Goal: Task Accomplishment & Management: Manage account settings

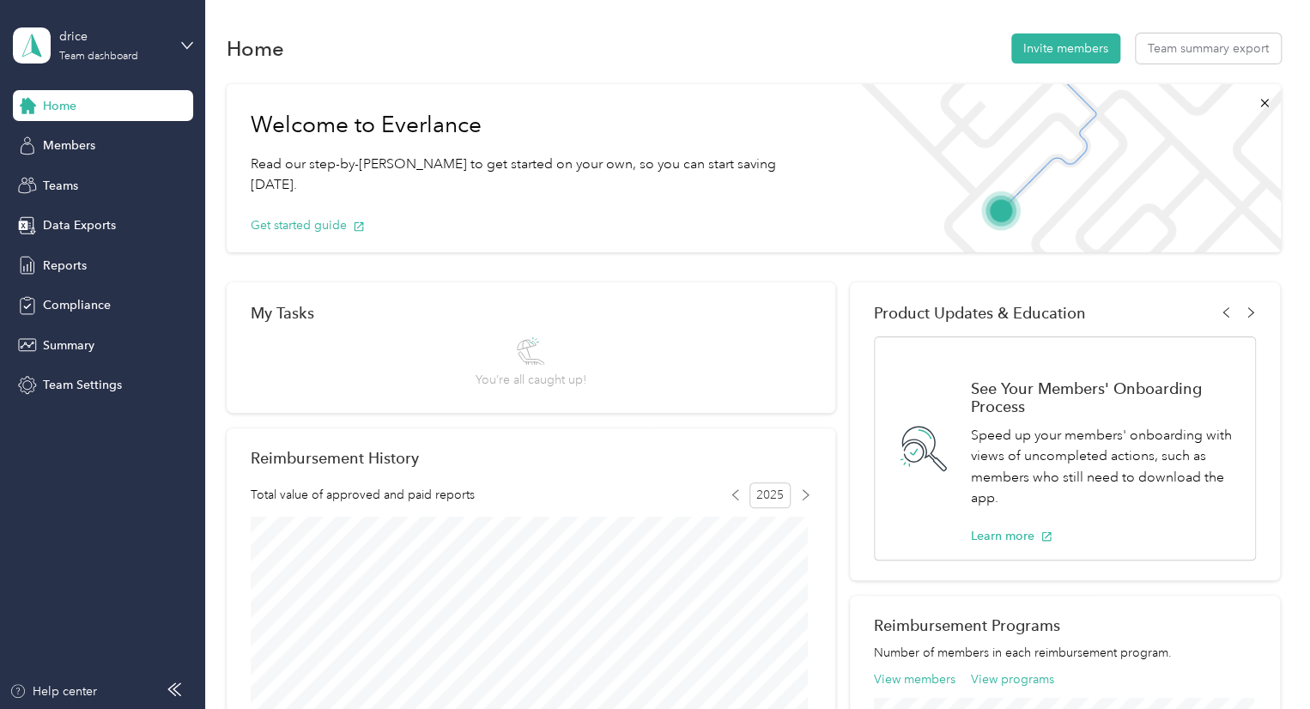
click at [88, 65] on div "drice Team dashboard" at bounding box center [103, 45] width 180 height 60
click at [99, 168] on div "Personal dashboard" at bounding box center [193, 178] width 337 height 30
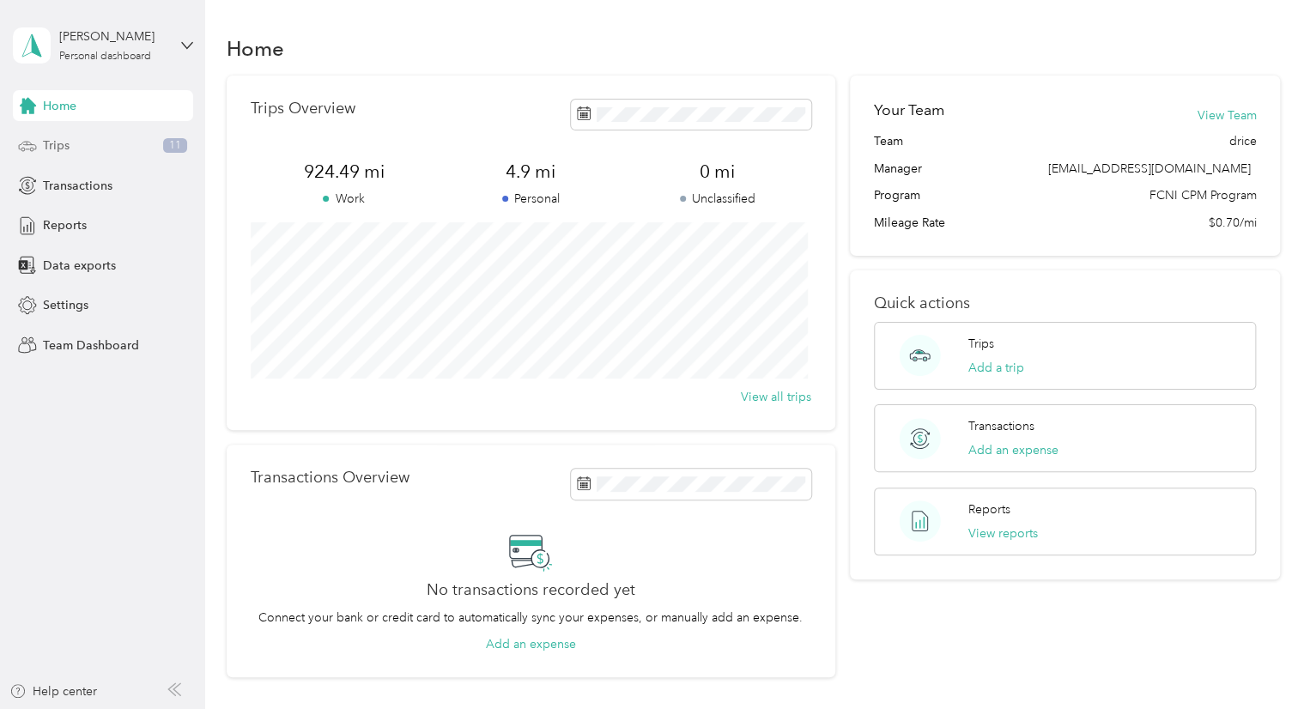
click at [65, 148] on span "Trips" at bounding box center [56, 146] width 27 height 18
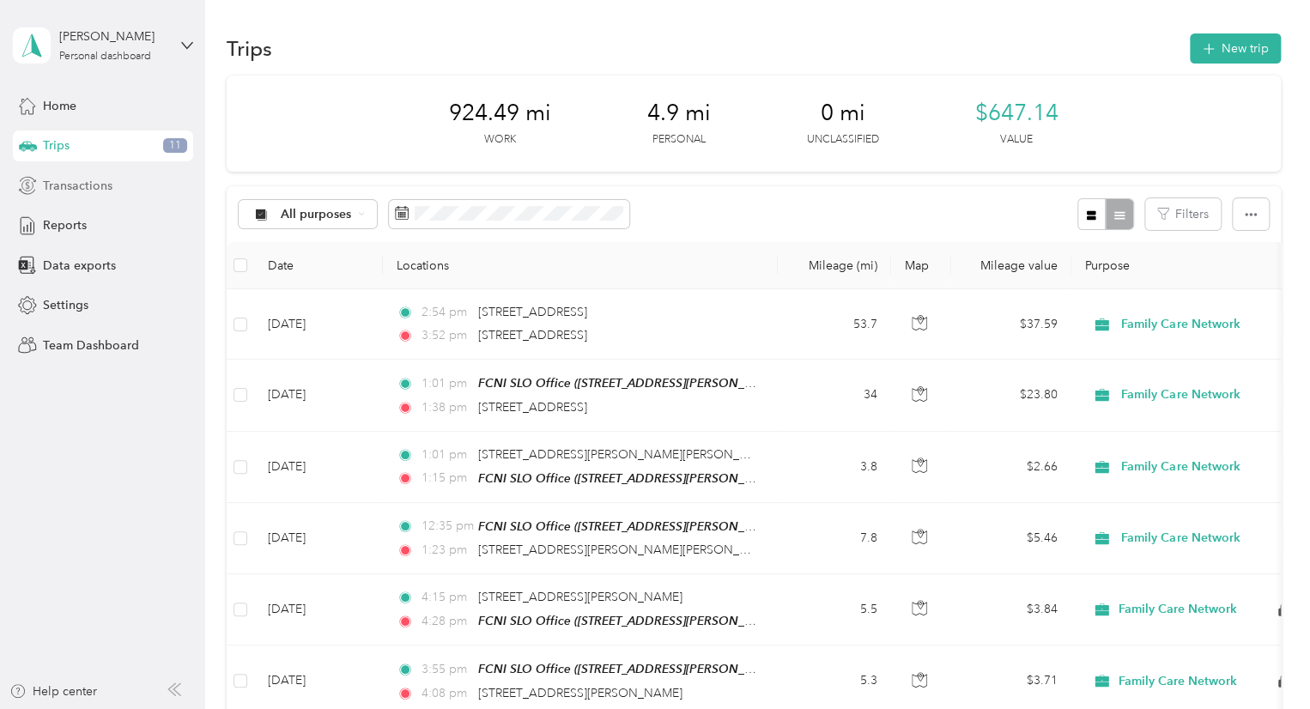
click at [62, 184] on span "Transactions" at bounding box center [78, 186] width 70 height 18
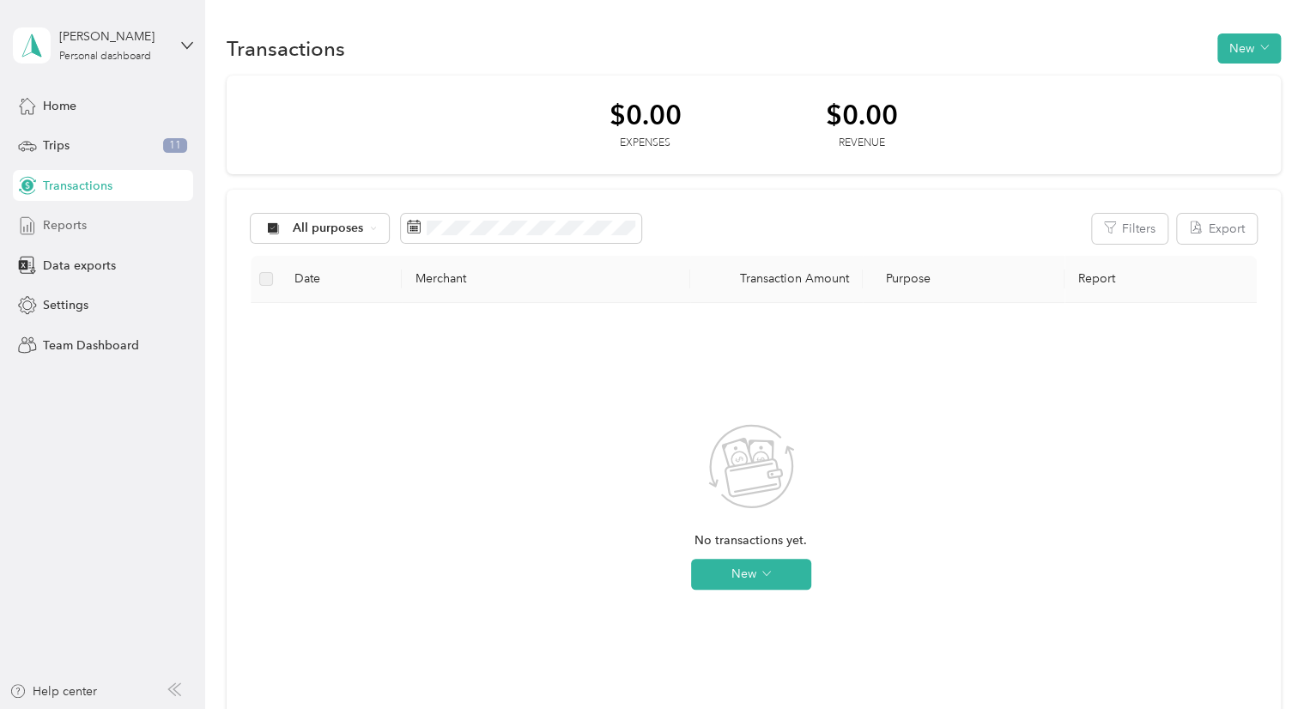
click at [60, 231] on span "Reports" at bounding box center [65, 225] width 44 height 18
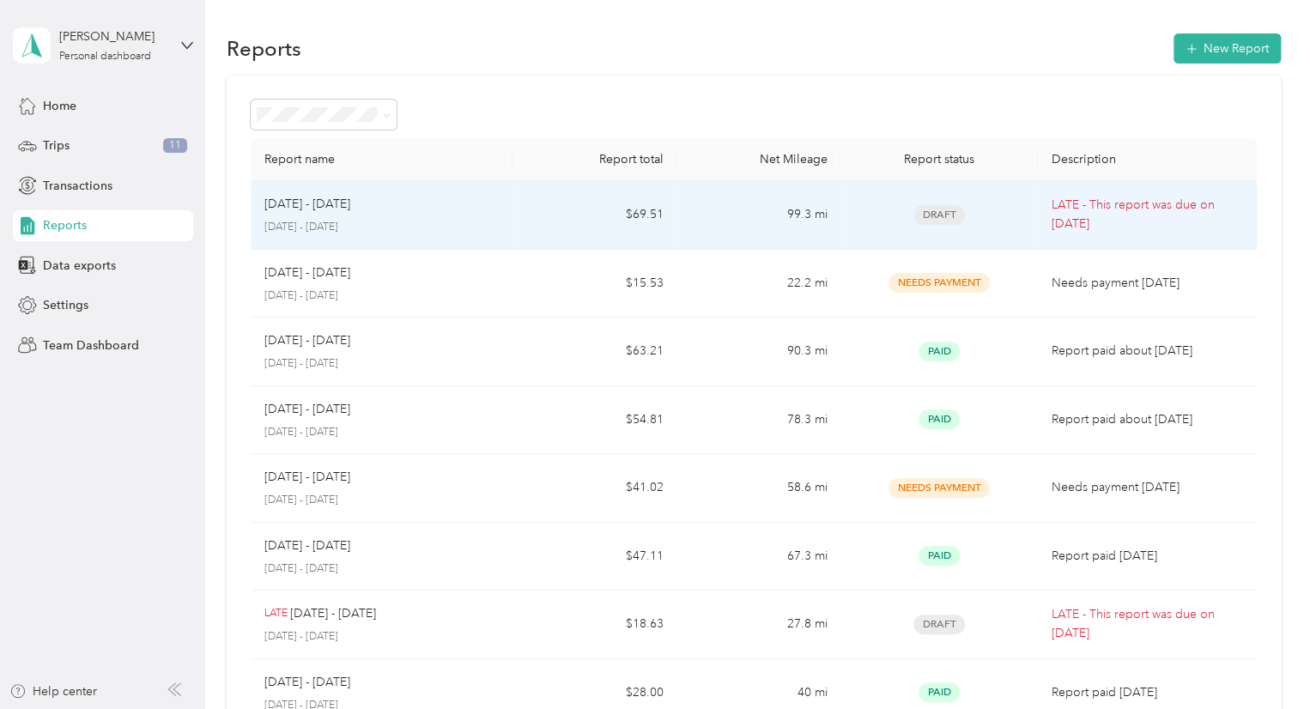
click at [945, 222] on span "Draft" at bounding box center [940, 215] width 52 height 20
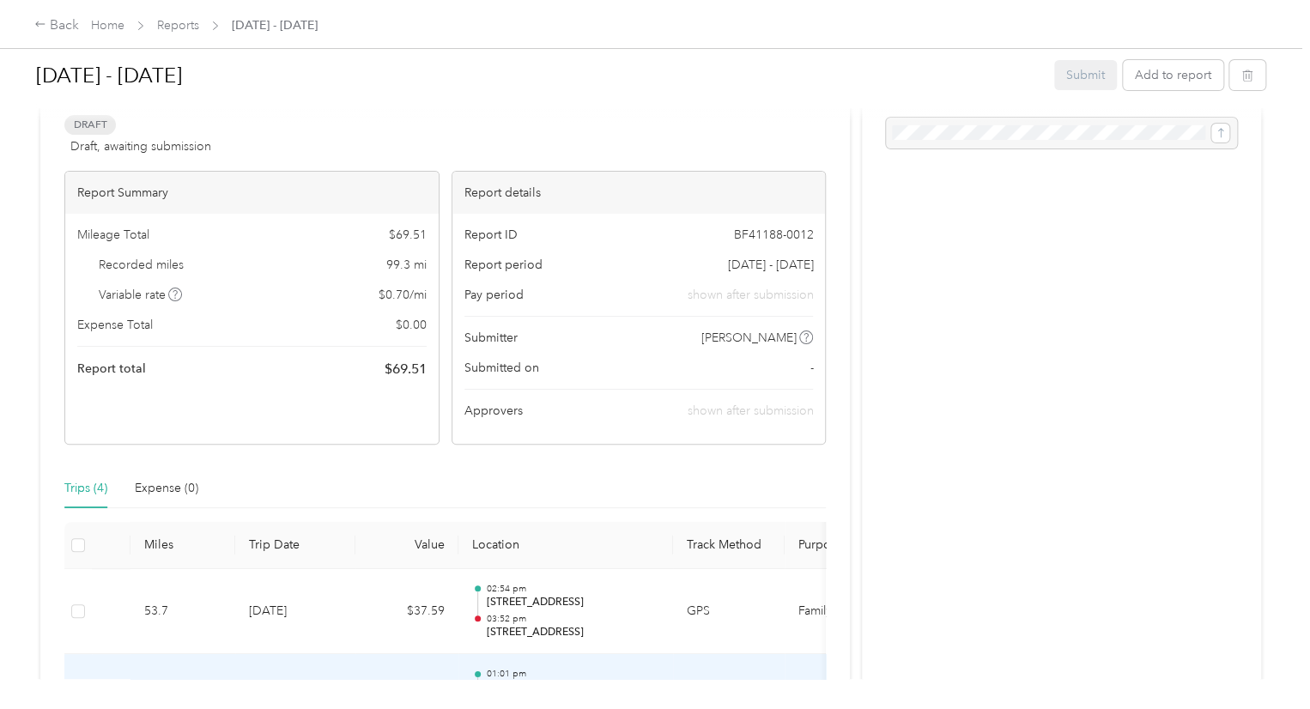
scroll to position [55, 0]
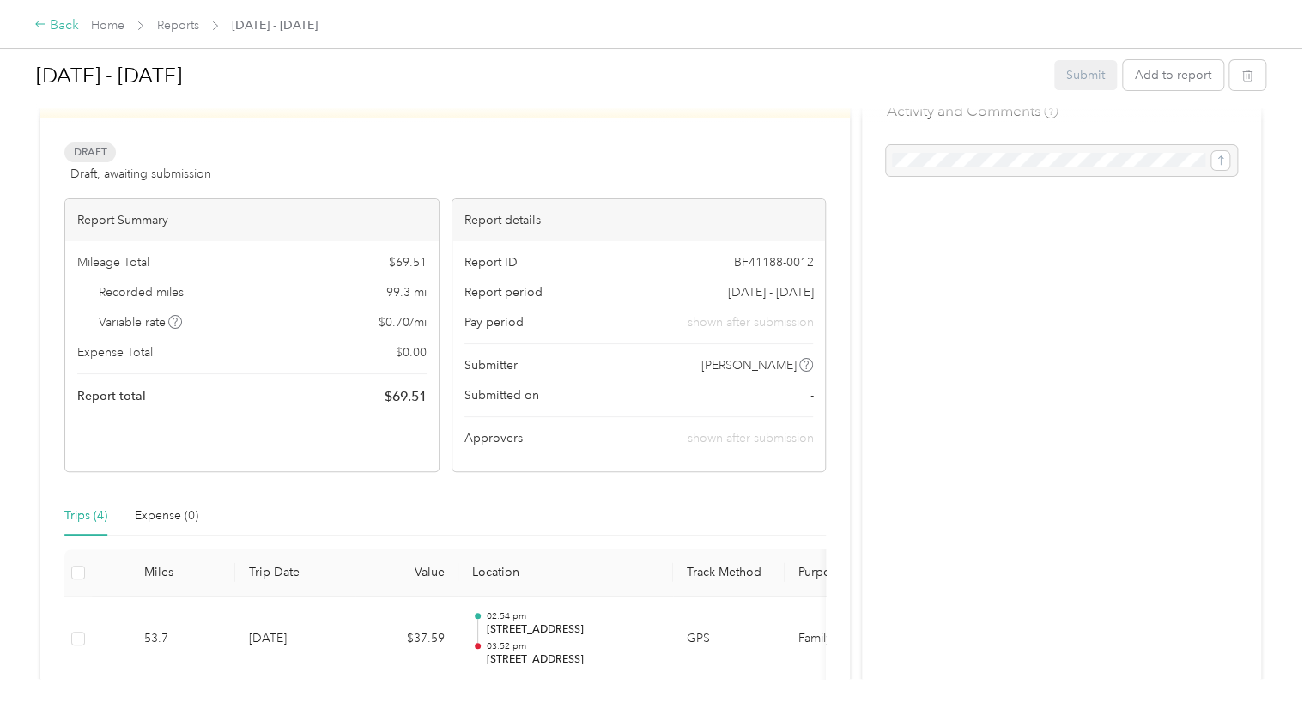
click at [65, 33] on div "Back" at bounding box center [56, 25] width 45 height 21
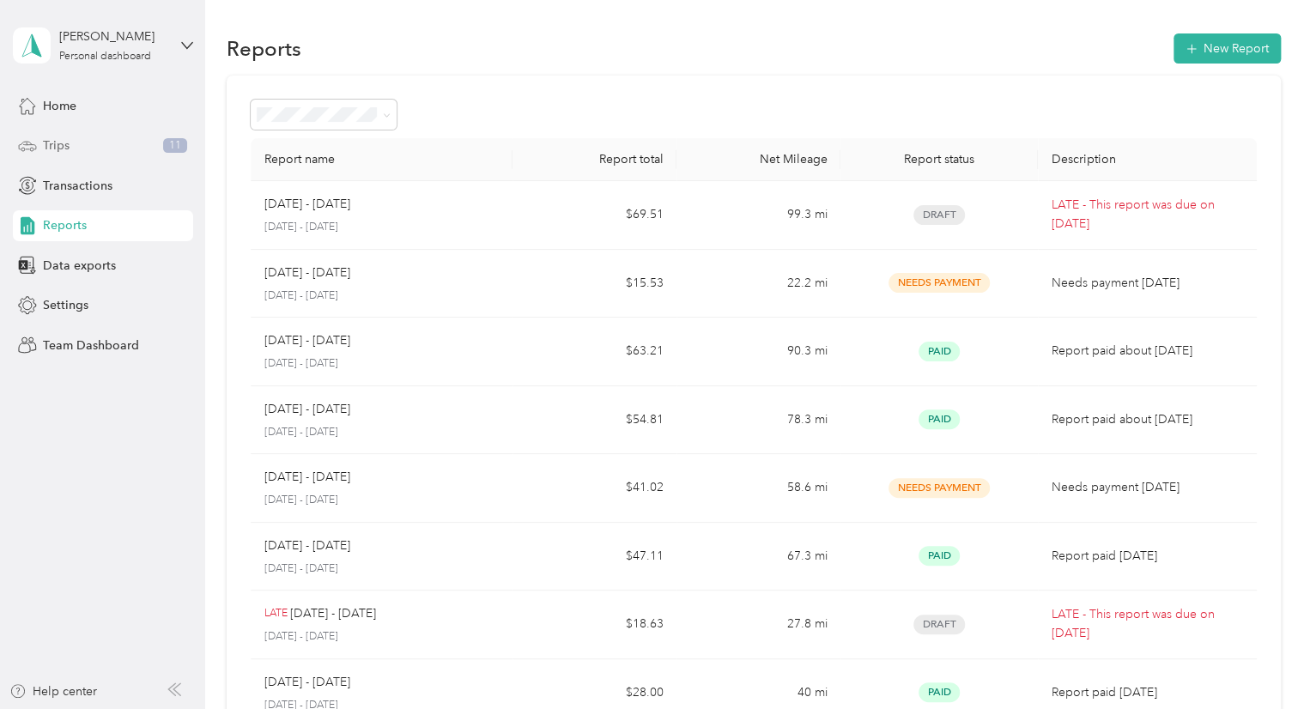
click at [70, 152] on div "Trips 11" at bounding box center [103, 146] width 180 height 31
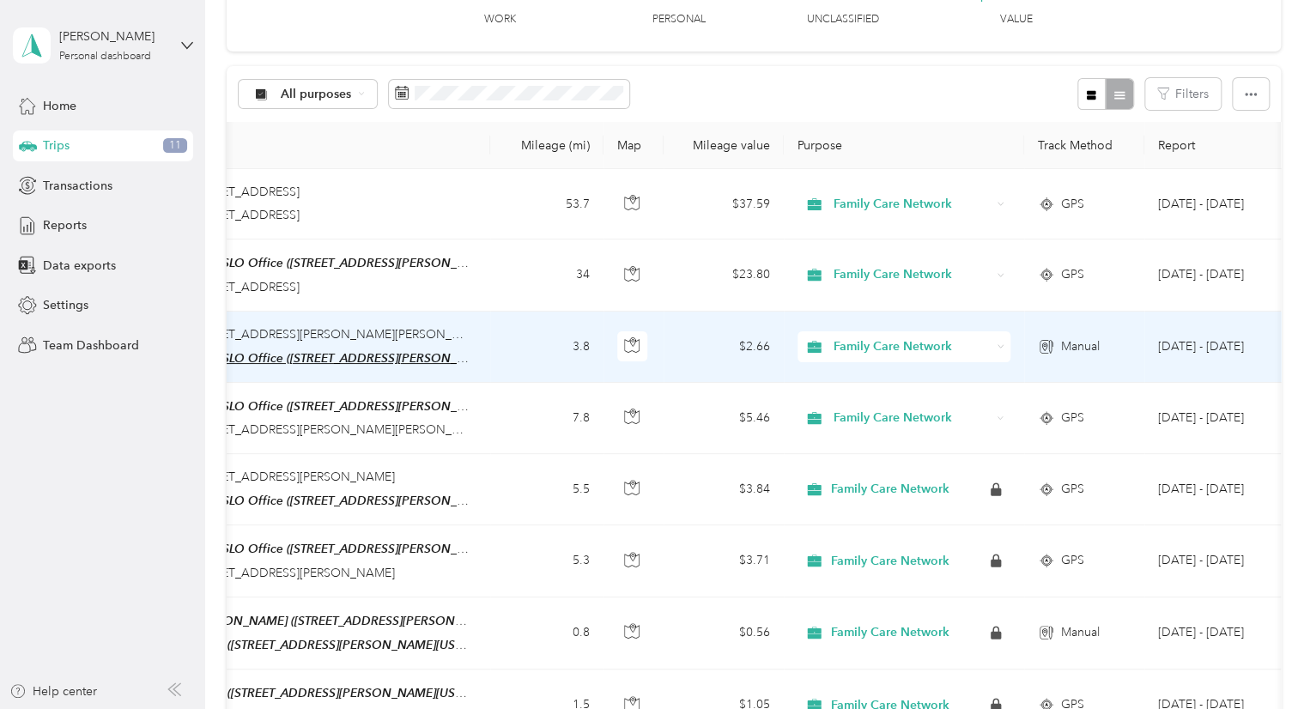
scroll to position [0, 290]
click at [445, 325] on div "1:01 pm [STREET_ADDRESS][PERSON_NAME][PERSON_NAME]" at bounding box center [286, 334] width 361 height 19
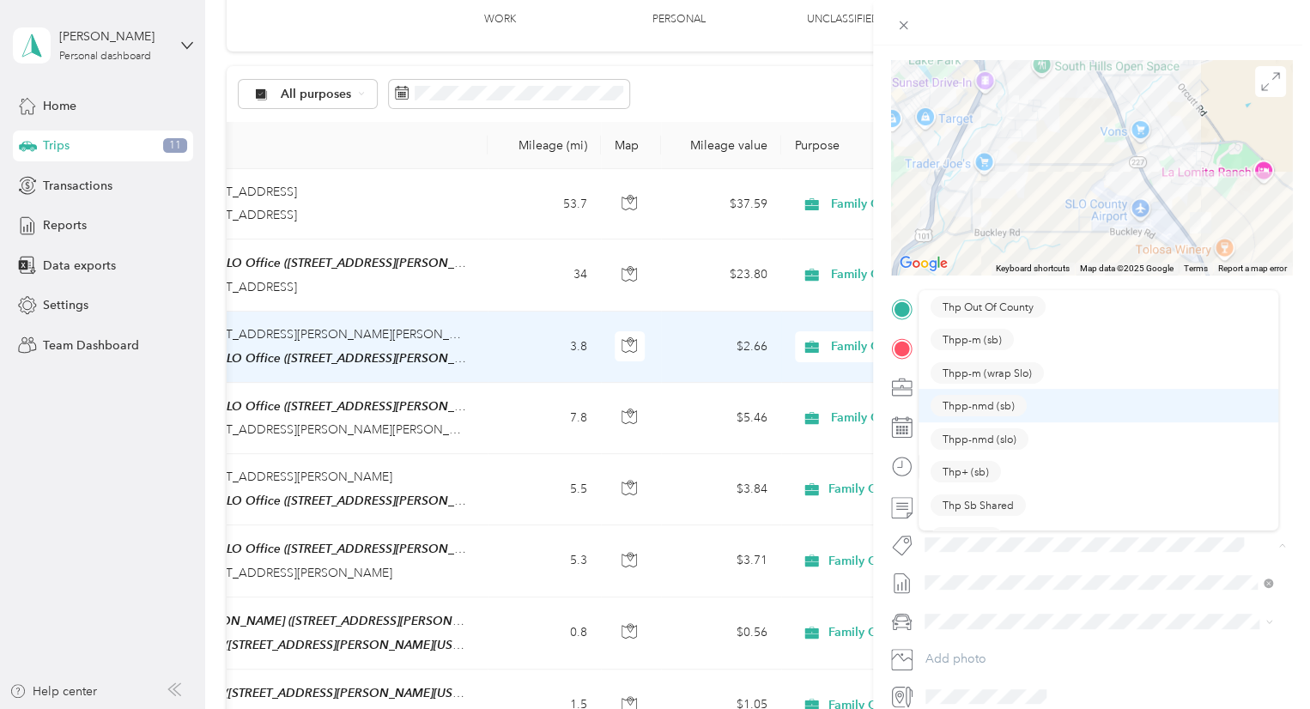
scroll to position [57, 0]
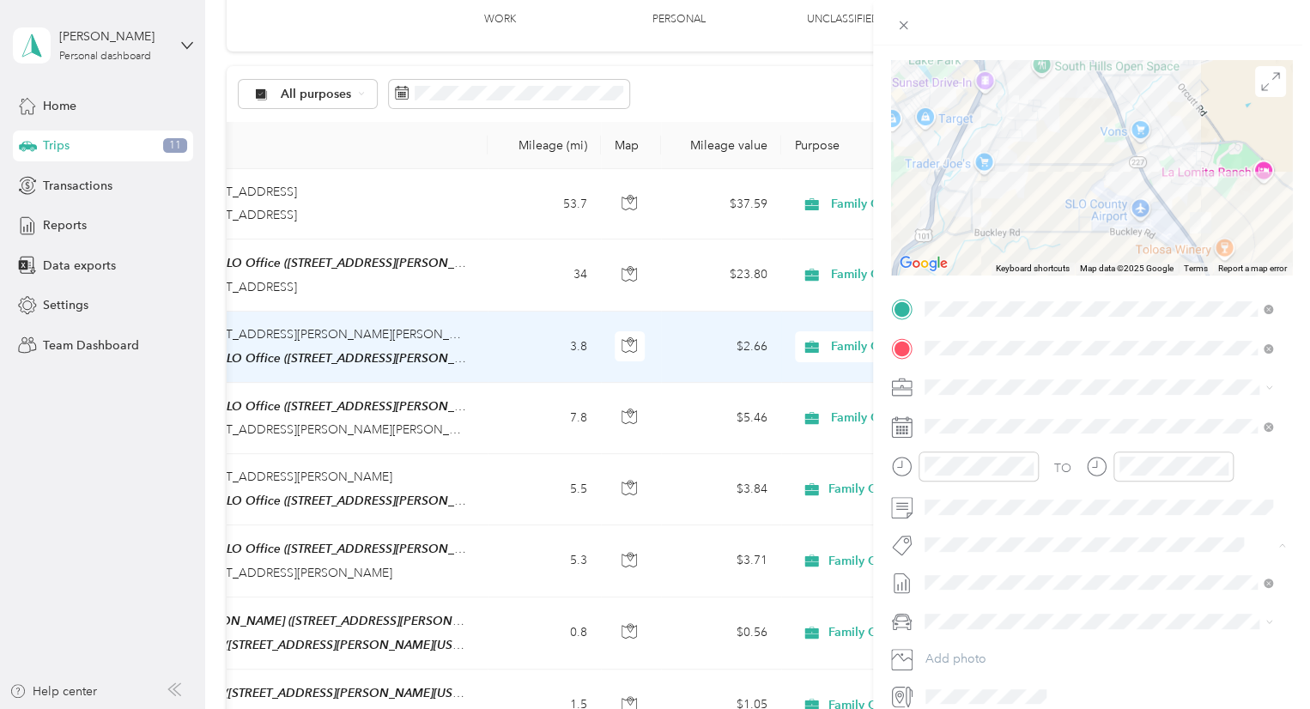
click at [1000, 511] on span "Thp Slo Shared" at bounding box center [979, 514] width 73 height 15
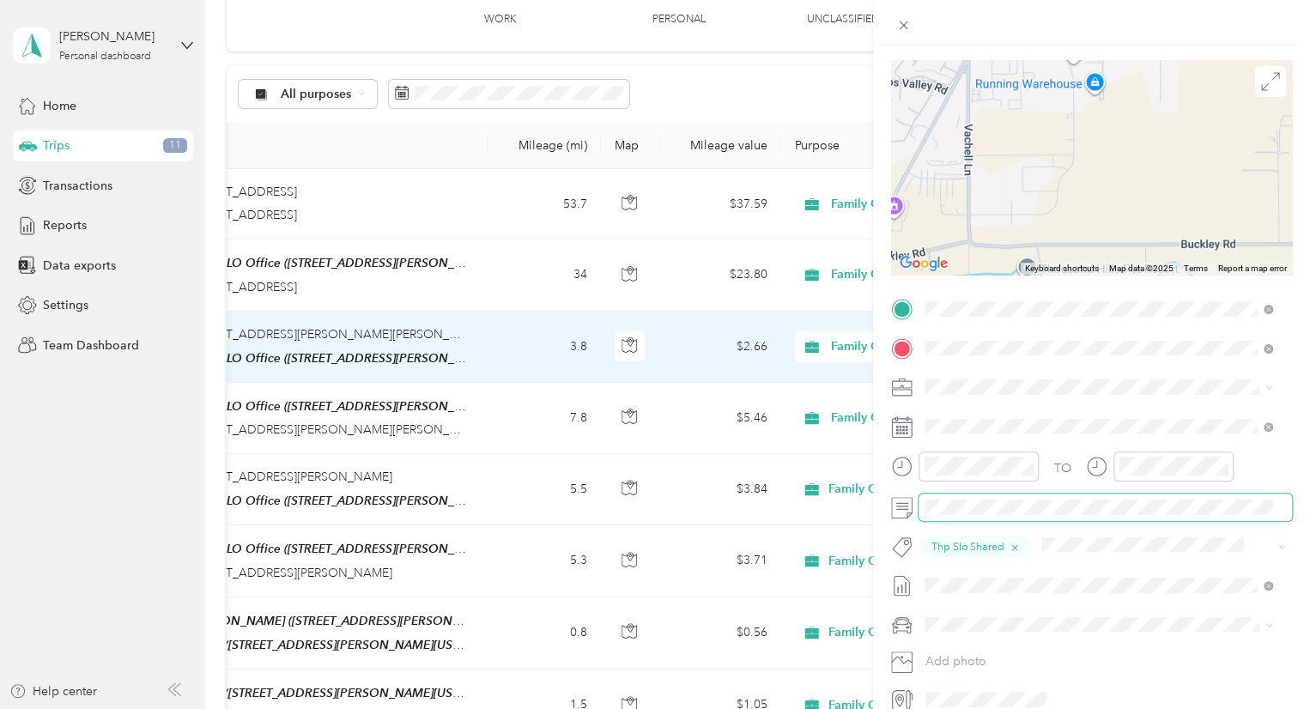
scroll to position [0, 0]
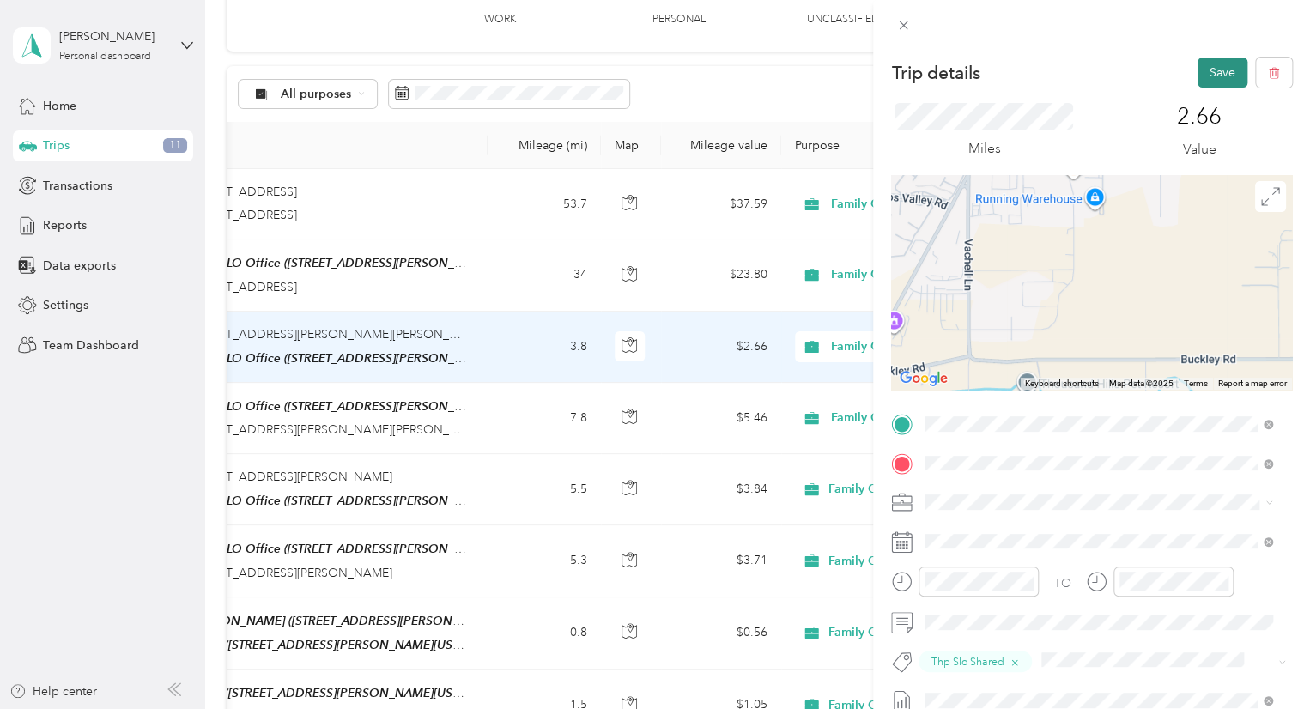
click at [1198, 76] on button "Save" at bounding box center [1223, 73] width 50 height 30
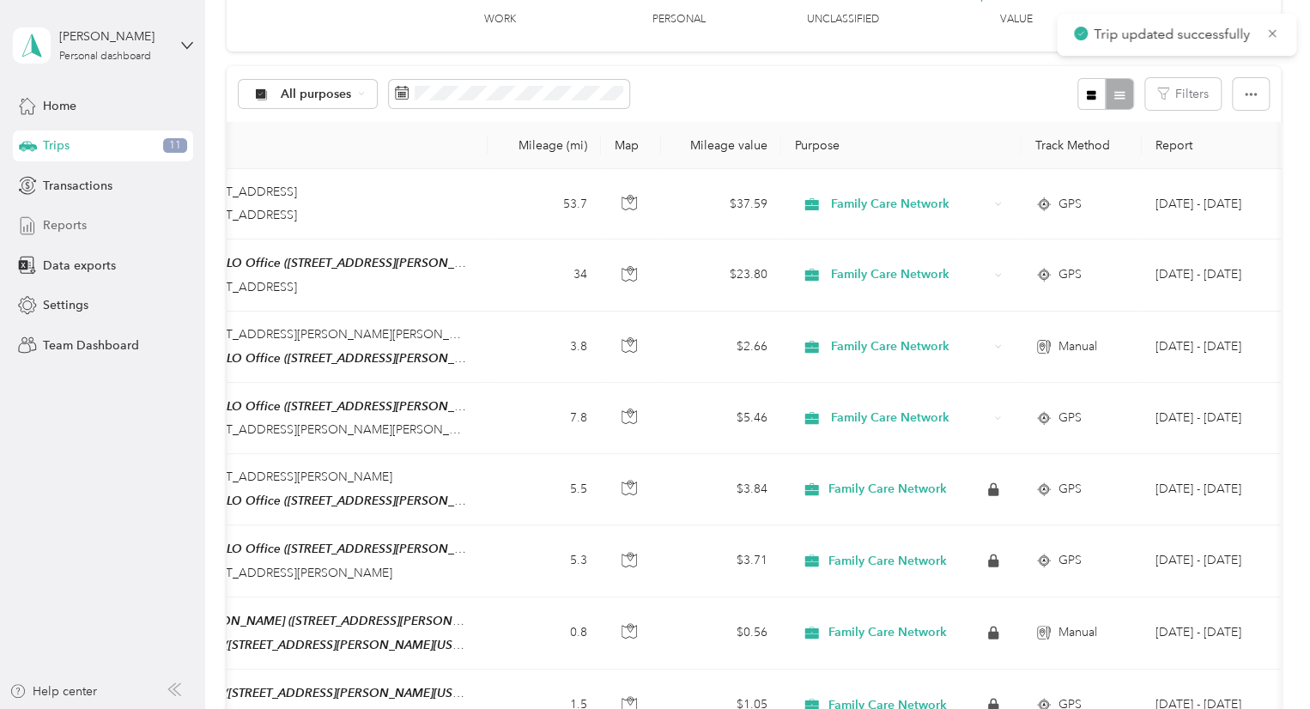
click at [60, 223] on span "Reports" at bounding box center [65, 225] width 44 height 18
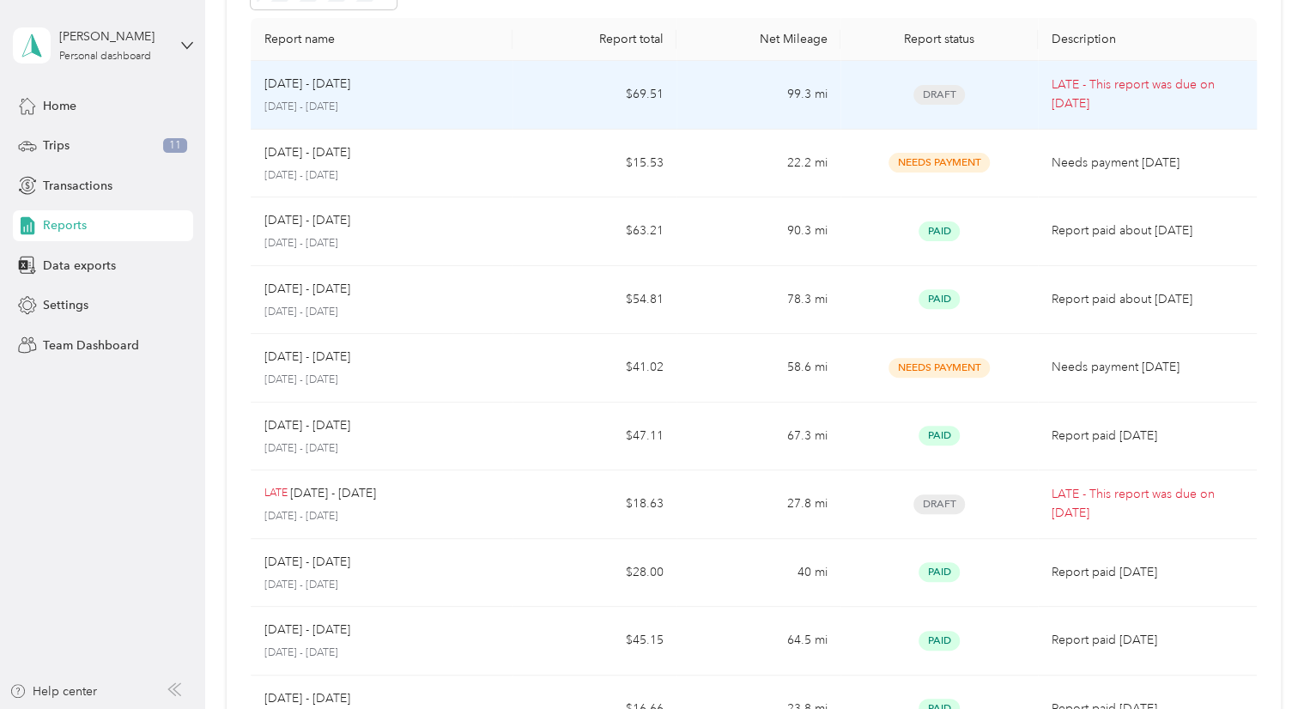
click at [951, 100] on span "Draft" at bounding box center [940, 95] width 52 height 20
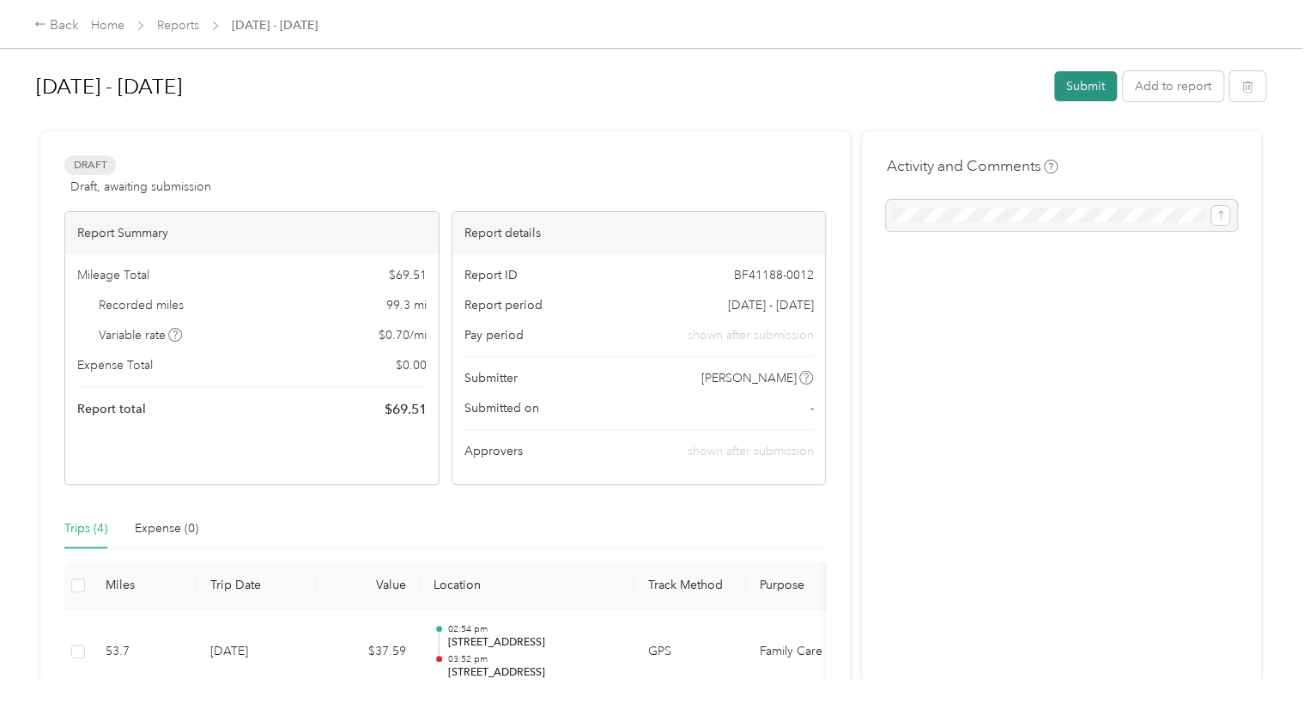
click at [1083, 88] on button "Submit" at bounding box center [1086, 86] width 63 height 30
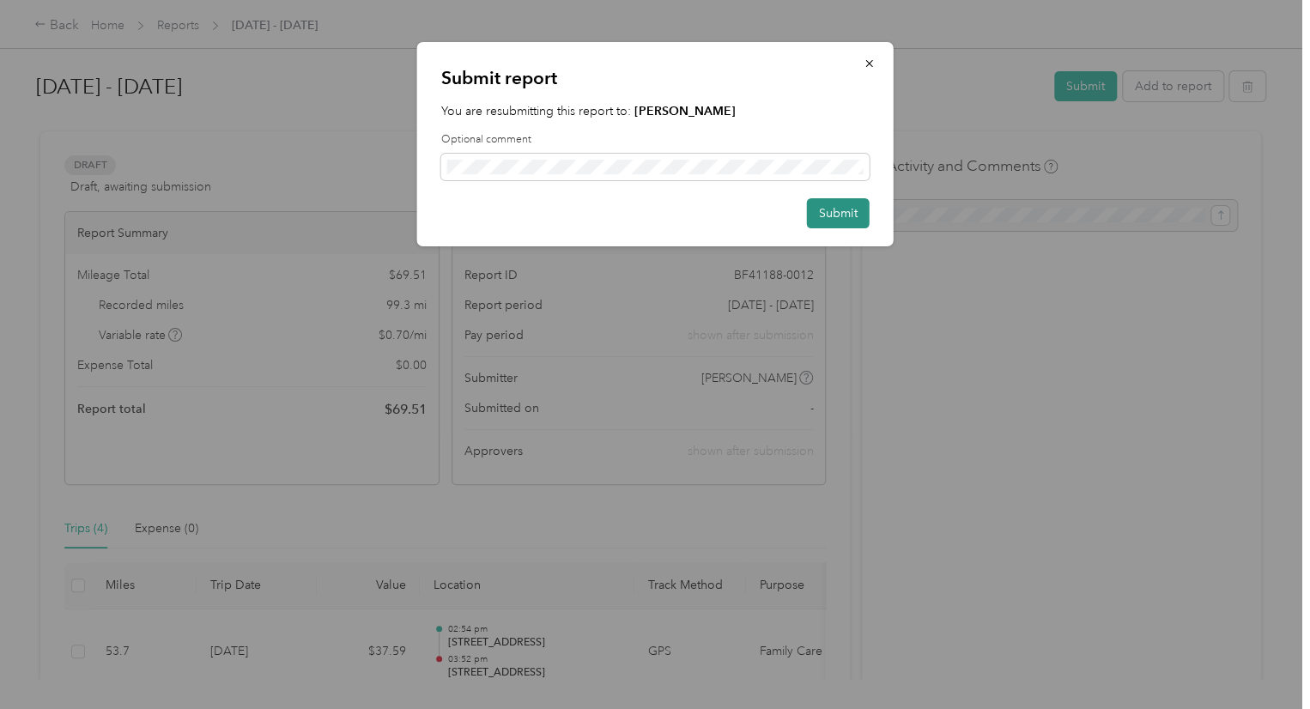
click at [823, 202] on button "Submit" at bounding box center [838, 213] width 63 height 30
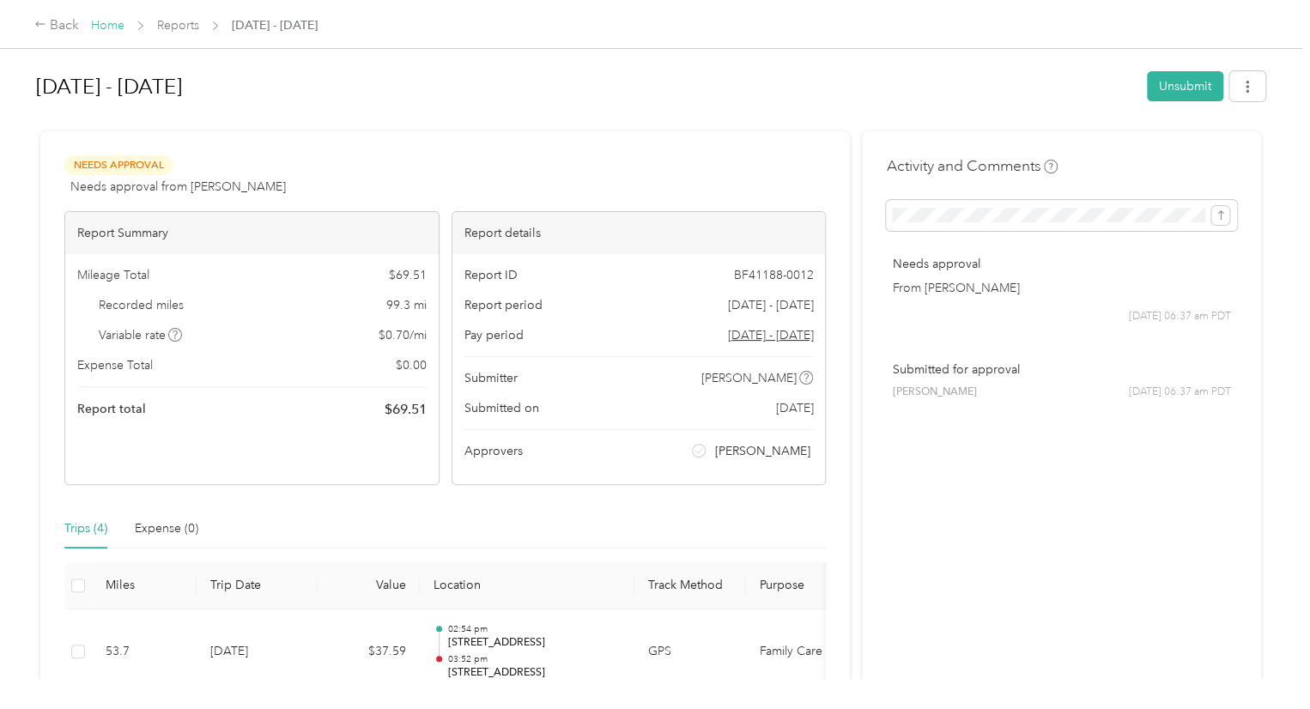
click at [101, 24] on link "Home" at bounding box center [107, 25] width 33 height 15
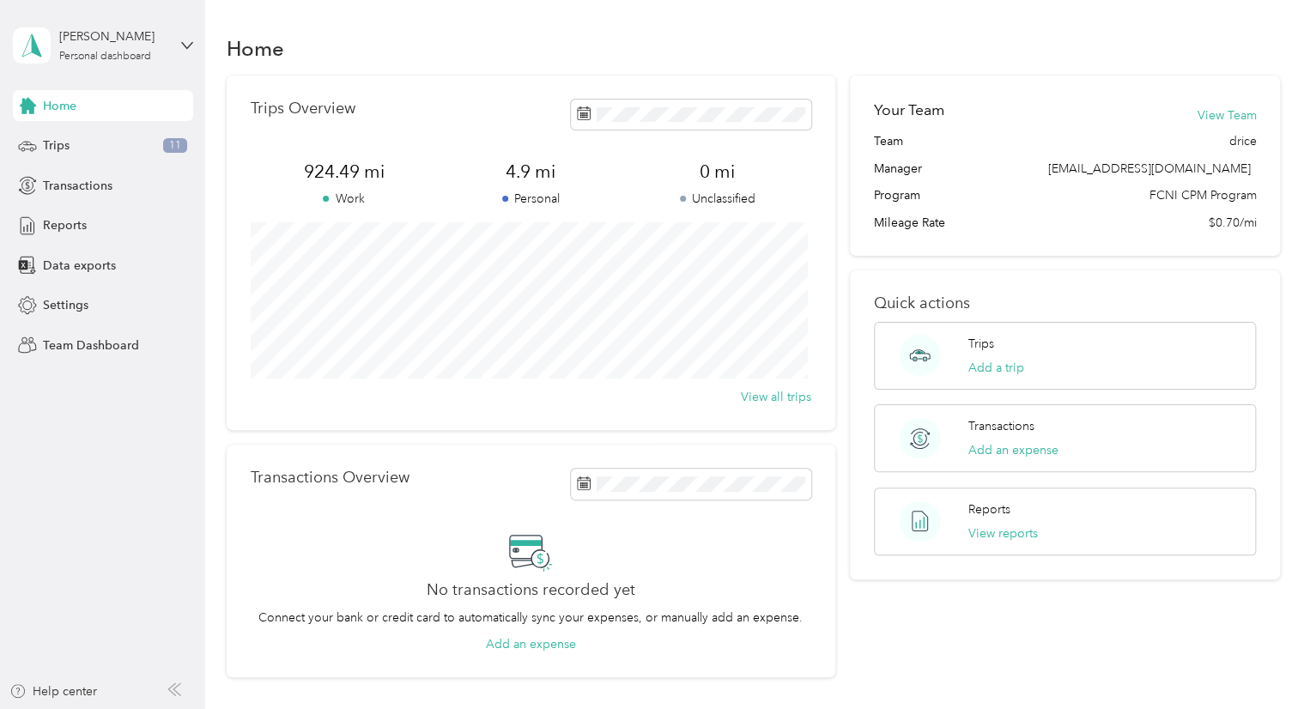
click at [179, 46] on div "[PERSON_NAME] Personal dashboard" at bounding box center [103, 45] width 180 height 60
click at [91, 145] on div "Team dashboard" at bounding box center [193, 139] width 337 height 30
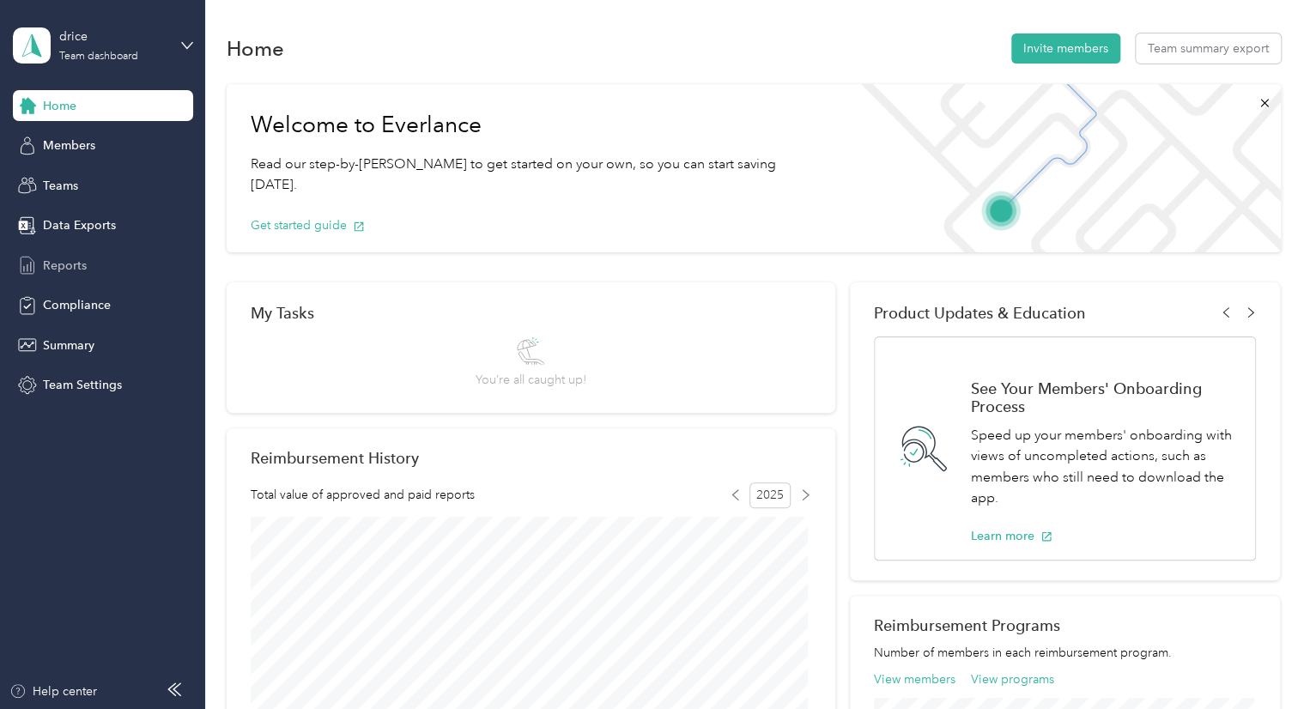
click at [68, 258] on span "Reports" at bounding box center [65, 266] width 44 height 18
